Goal: Transaction & Acquisition: Download file/media

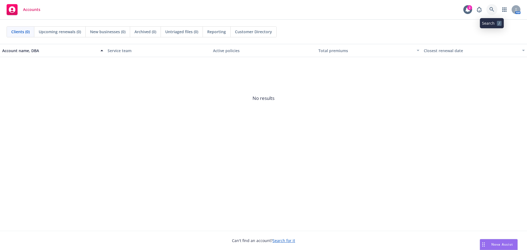
click at [493, 9] on icon at bounding box center [492, 9] width 5 height 5
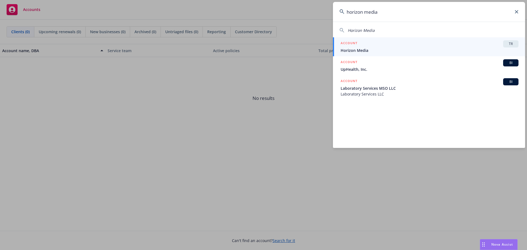
type input "horizon media"
click at [362, 52] on span "Horizon Media" at bounding box center [430, 51] width 178 height 6
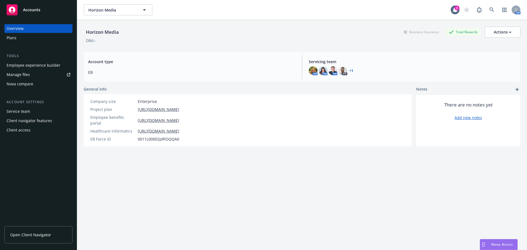
click at [35, 235] on span "Open Client Navigator" at bounding box center [30, 235] width 41 height 6
click at [22, 75] on div "Manage files" at bounding box center [18, 74] width 23 height 9
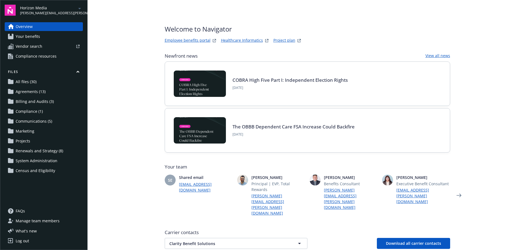
click at [499, 148] on main "Welcome to Navigator Employee benefits portal Healthcare Informatics Project pl…" at bounding box center [308, 125] width 440 height 250
click at [278, 40] on link "Project plan" at bounding box center [285, 40] width 22 height 7
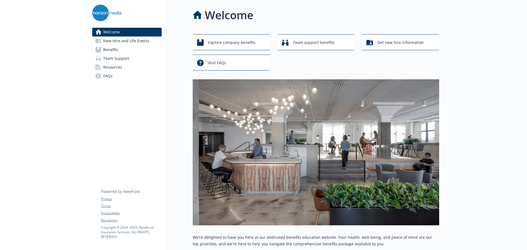
click at [120, 39] on span "New Hire and Life Events" at bounding box center [126, 41] width 46 height 9
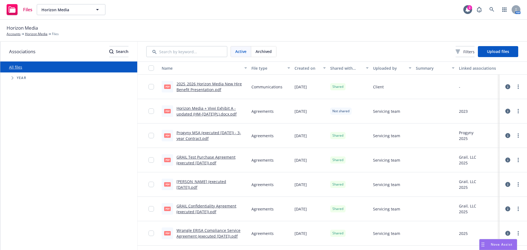
click at [209, 87] on div "2025_2026 Horizon Media New Hire Benefit Presentation.pdf" at bounding box center [212, 87] width 71 height 12
click at [515, 86] on link "more" at bounding box center [518, 87] width 7 height 7
click at [485, 120] on link "Download" at bounding box center [490, 120] width 55 height 11
